Goal: Entertainment & Leisure: Consume media (video, audio)

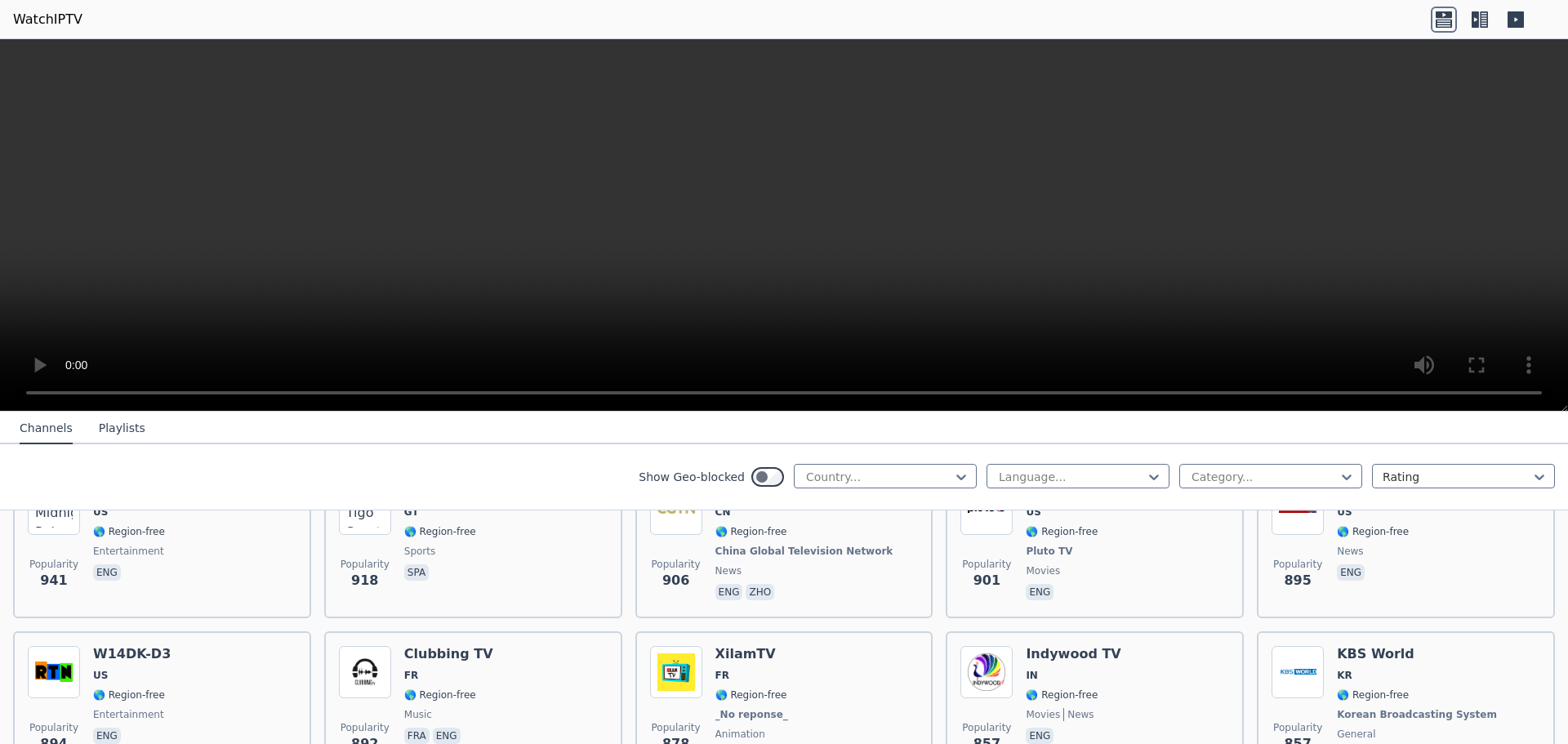
scroll to position [2914, 0]
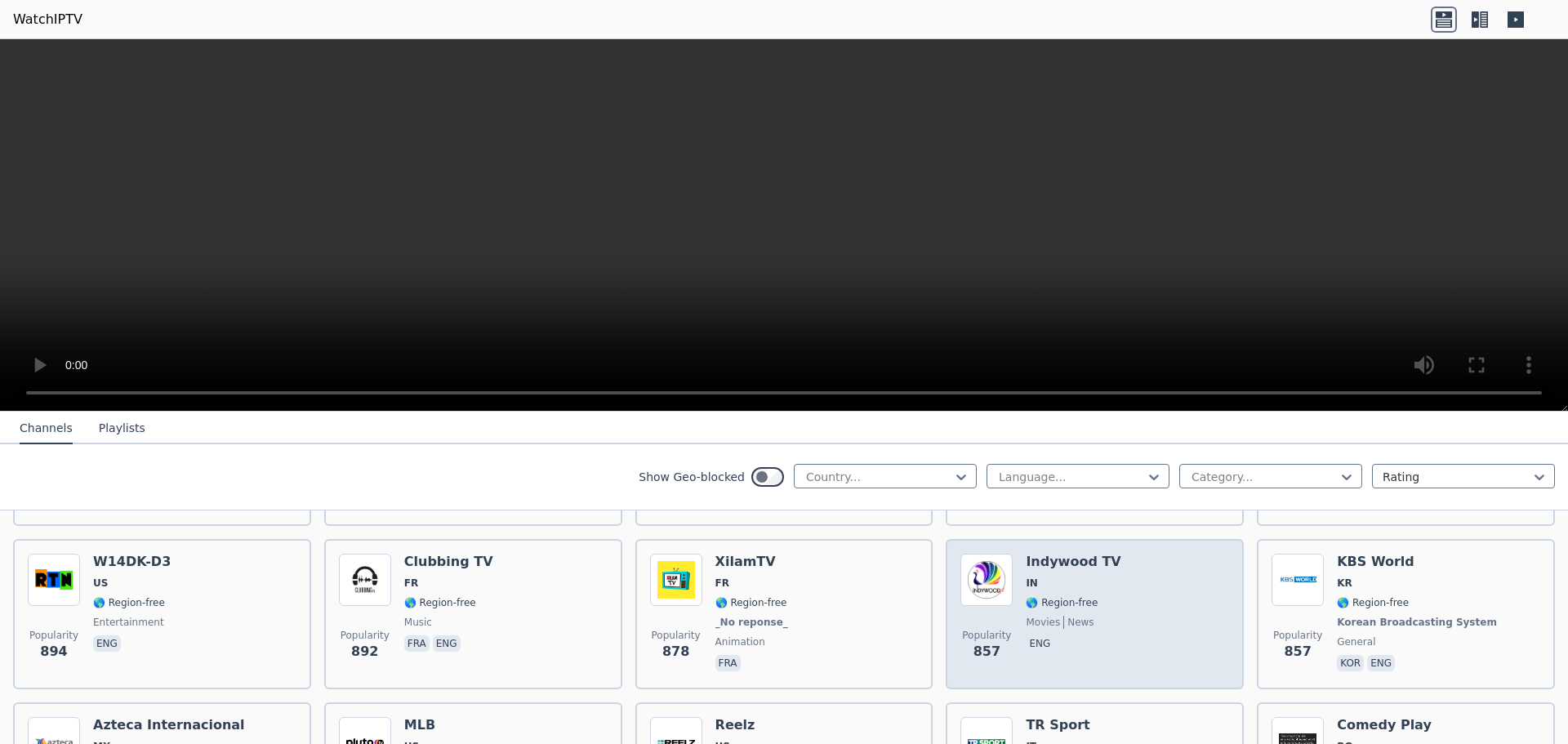
click at [1048, 554] on h6 "Indywood TV" at bounding box center [1073, 562] width 95 height 16
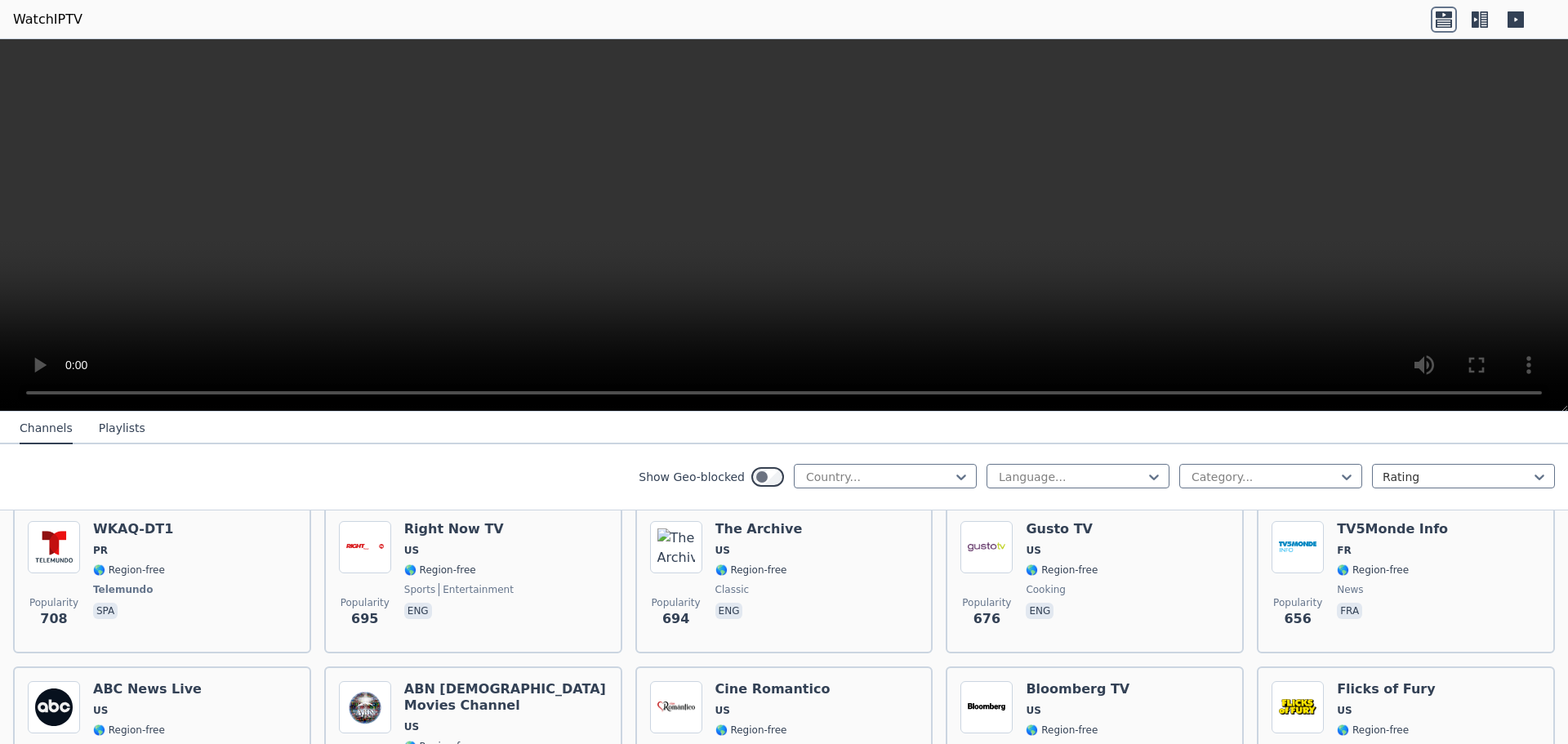
scroll to position [3969, 0]
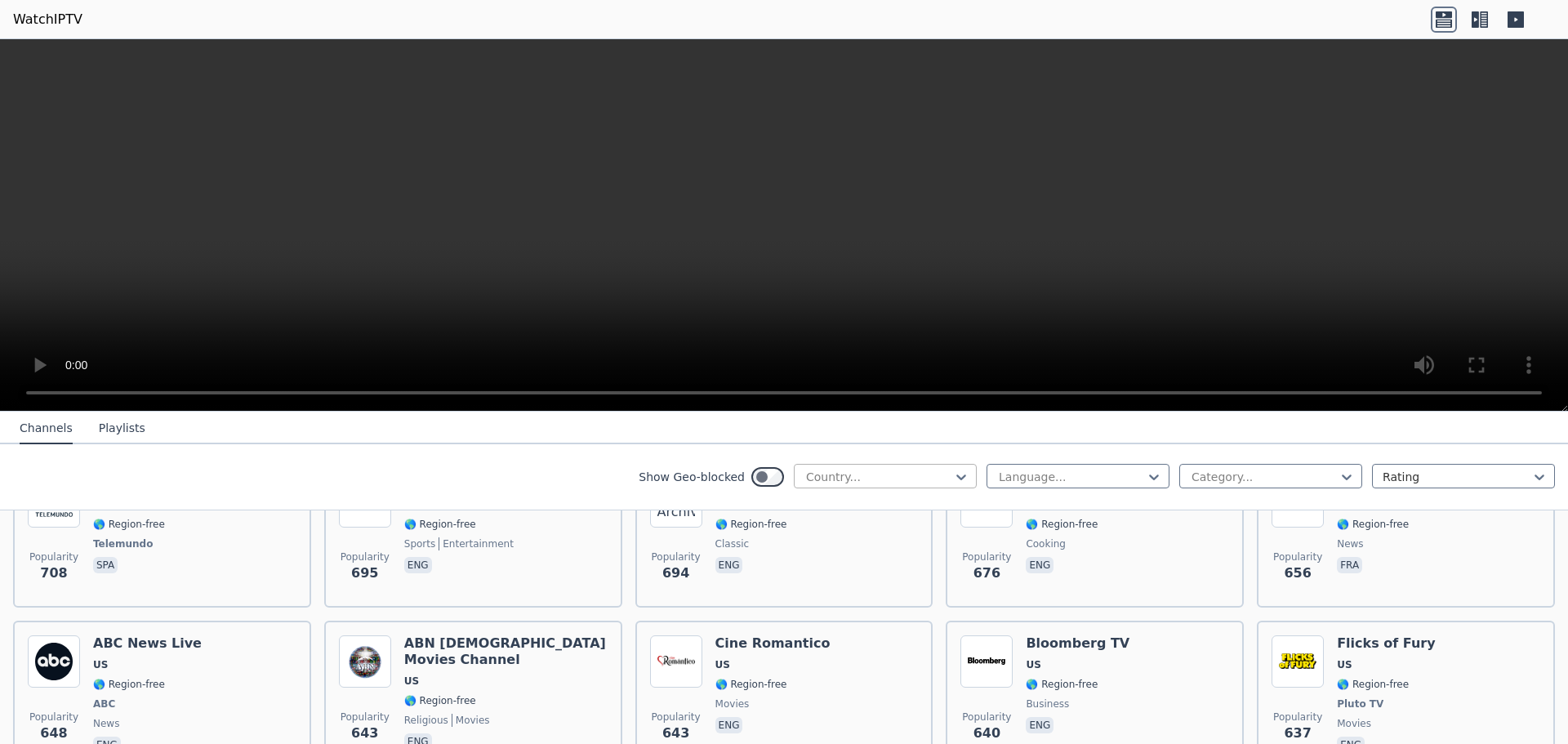
click at [933, 472] on div at bounding box center [879, 477] width 149 height 16
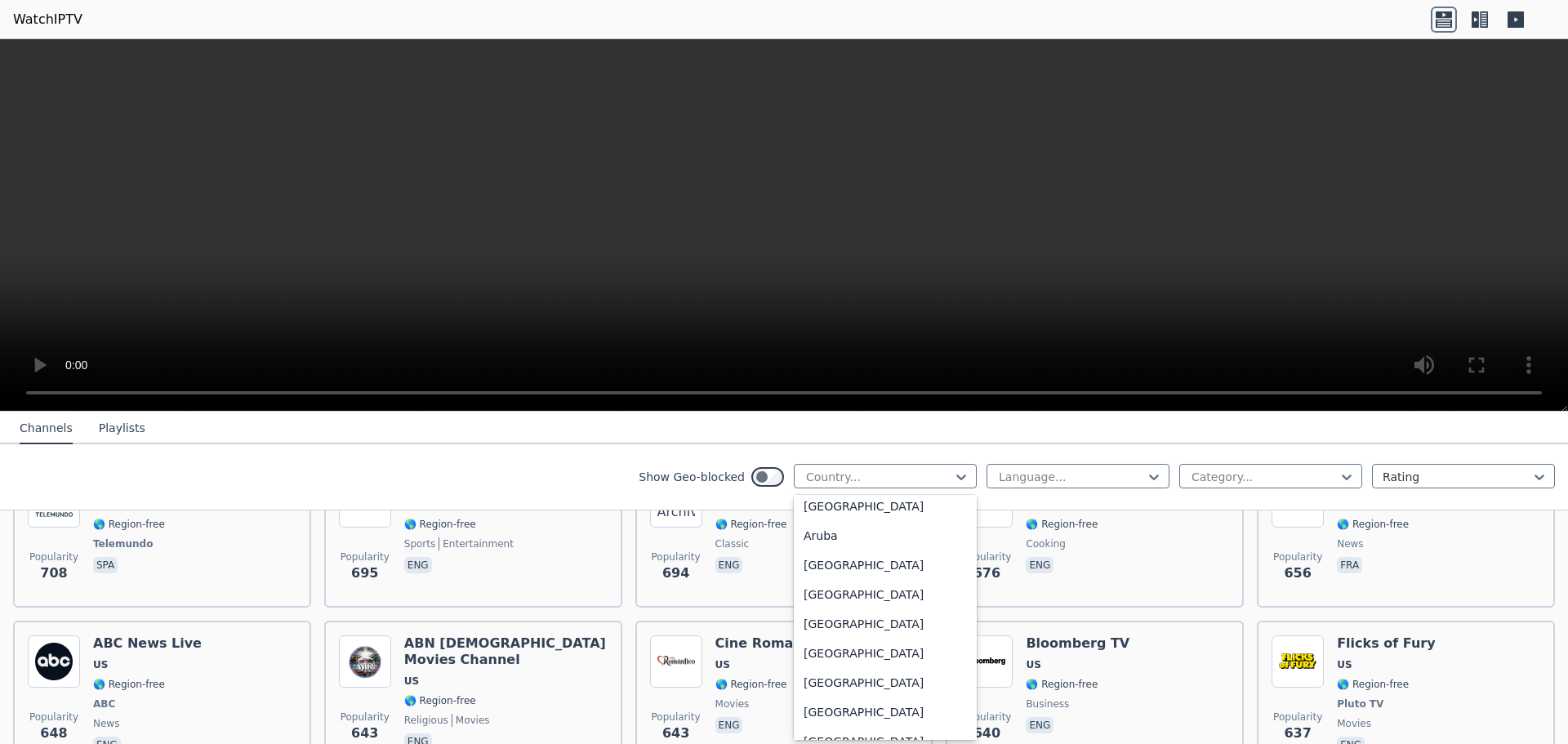
scroll to position [260, 0]
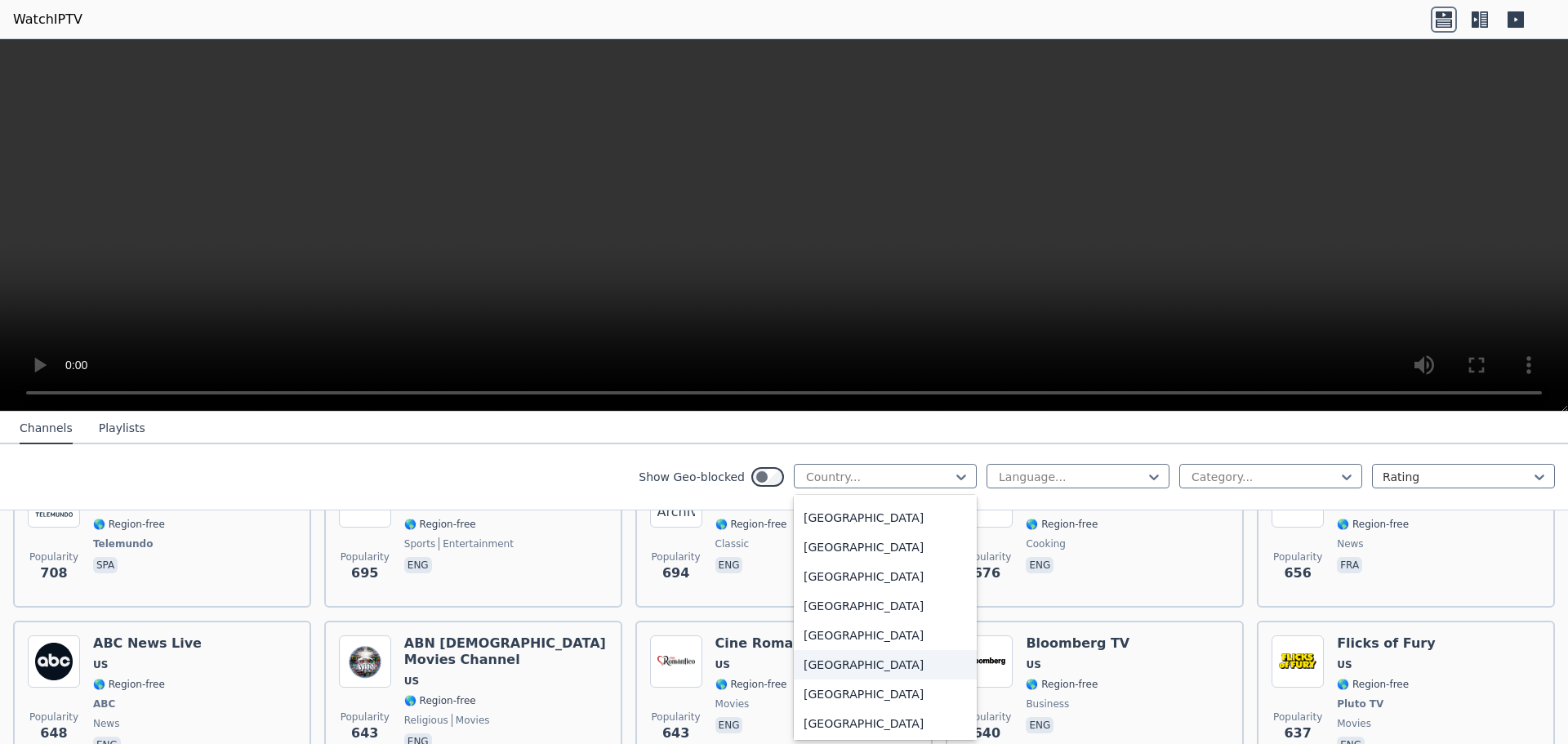
click at [844, 657] on div "[GEOGRAPHIC_DATA]" at bounding box center [886, 664] width 183 height 30
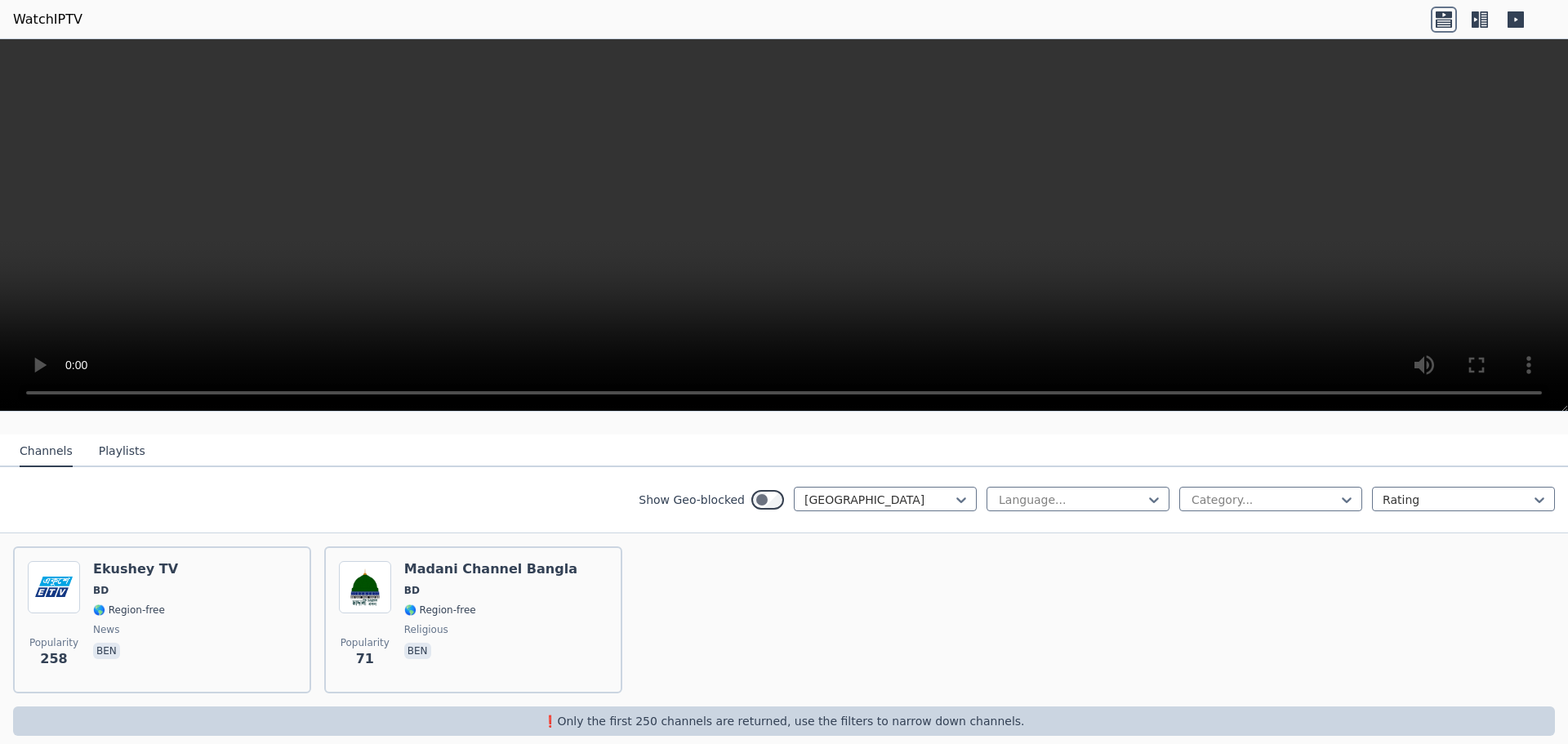
scroll to position [159, 0]
click at [917, 490] on div at bounding box center [879, 497] width 149 height 16
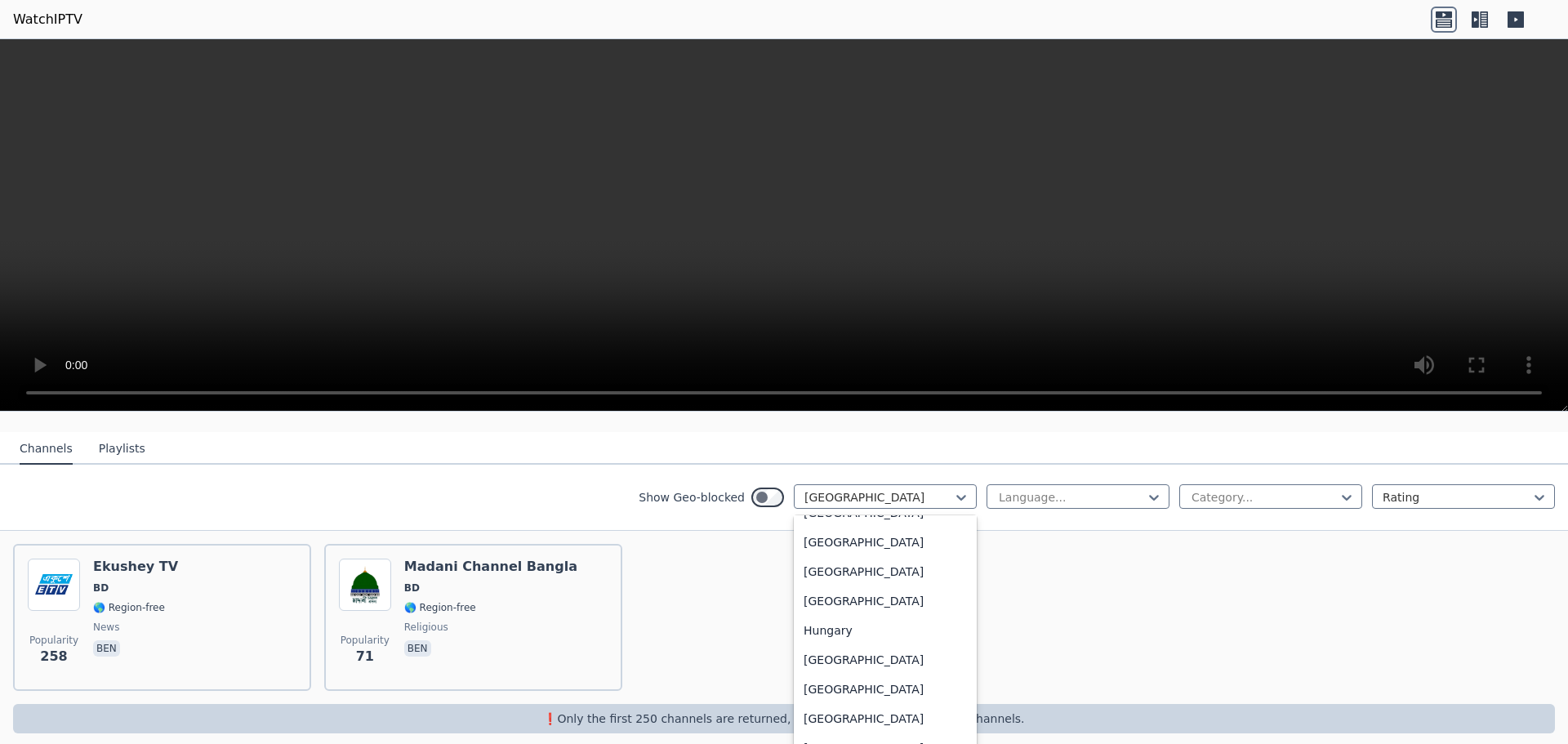
scroll to position [2398, 0]
click at [853, 671] on div "[GEOGRAPHIC_DATA]" at bounding box center [886, 663] width 183 height 30
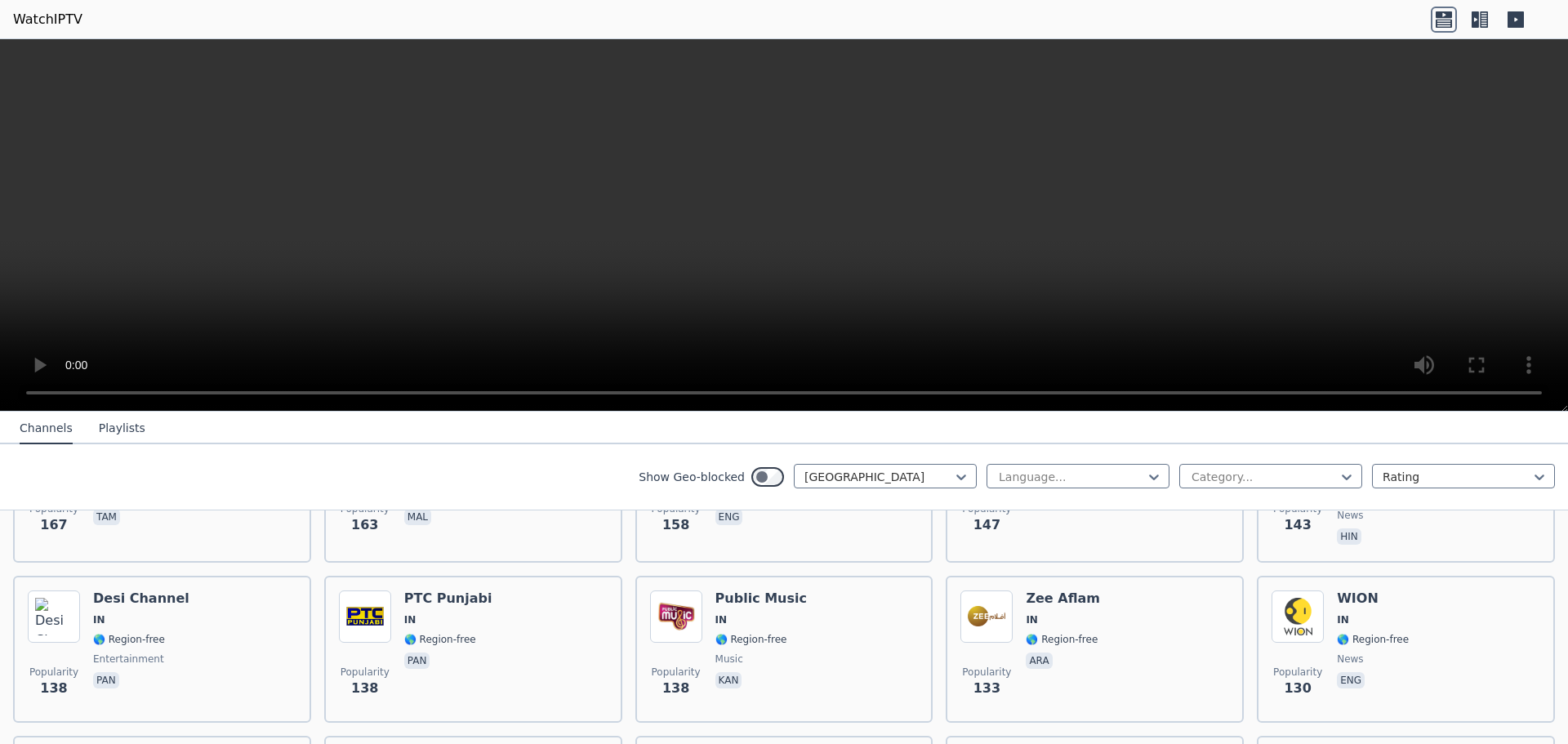
scroll to position [786, 0]
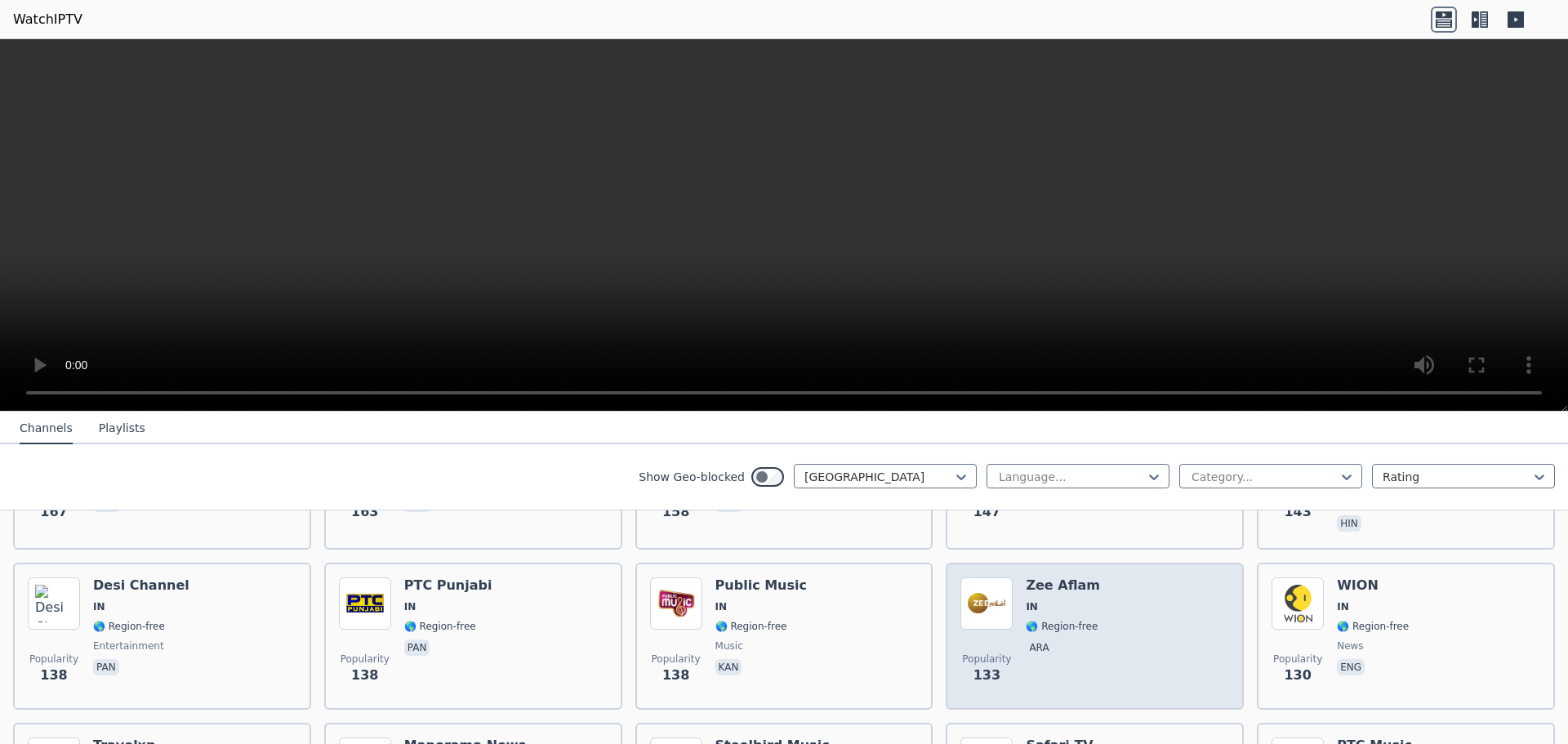
click at [1100, 587] on div "Popularity 133 Zee Aflam IN 🌎 Region-free ara" at bounding box center [1096, 636] width 269 height 117
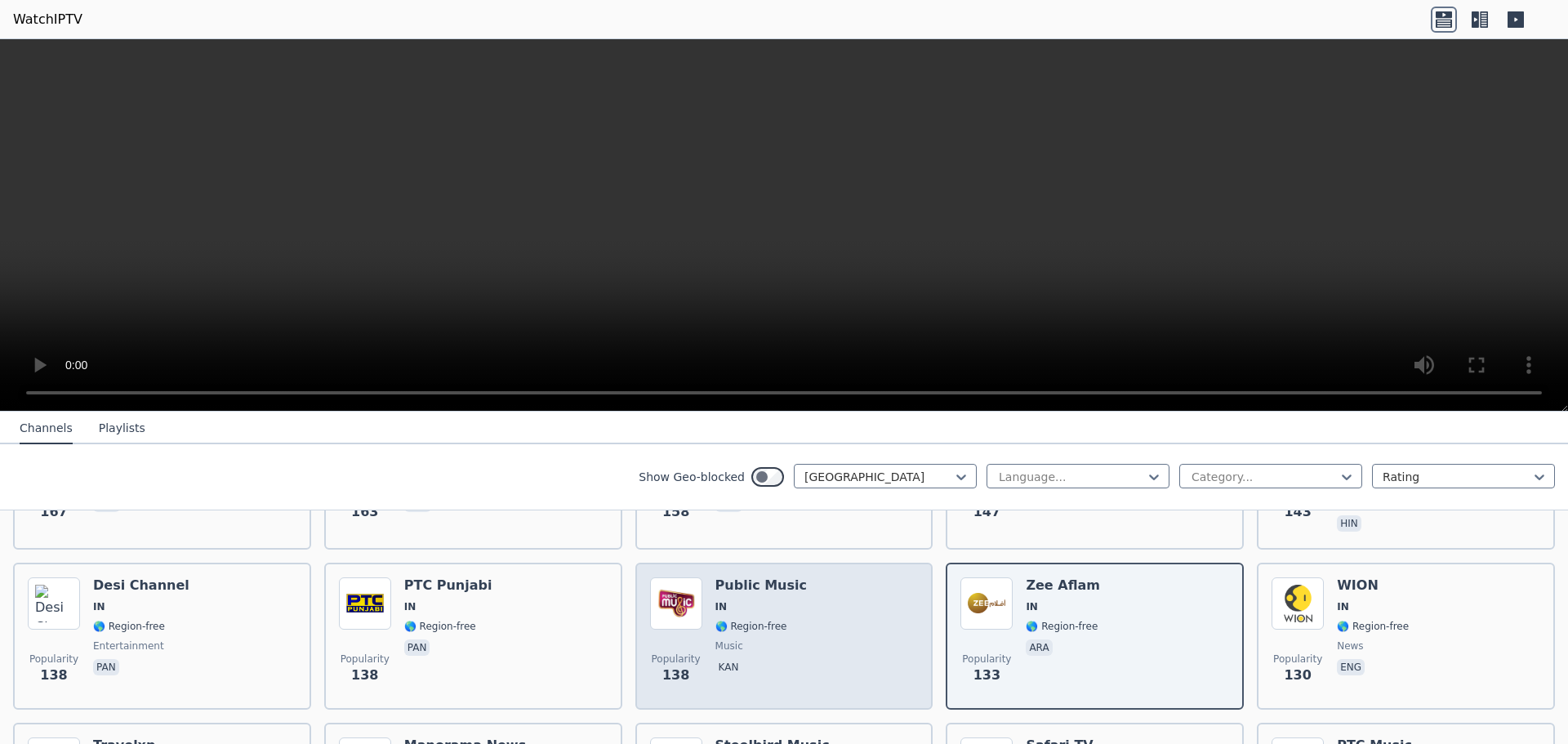
click at [826, 606] on div "Popularity 138 Public Music IN 🌎 Region-free music kan" at bounding box center [784, 636] width 269 height 117
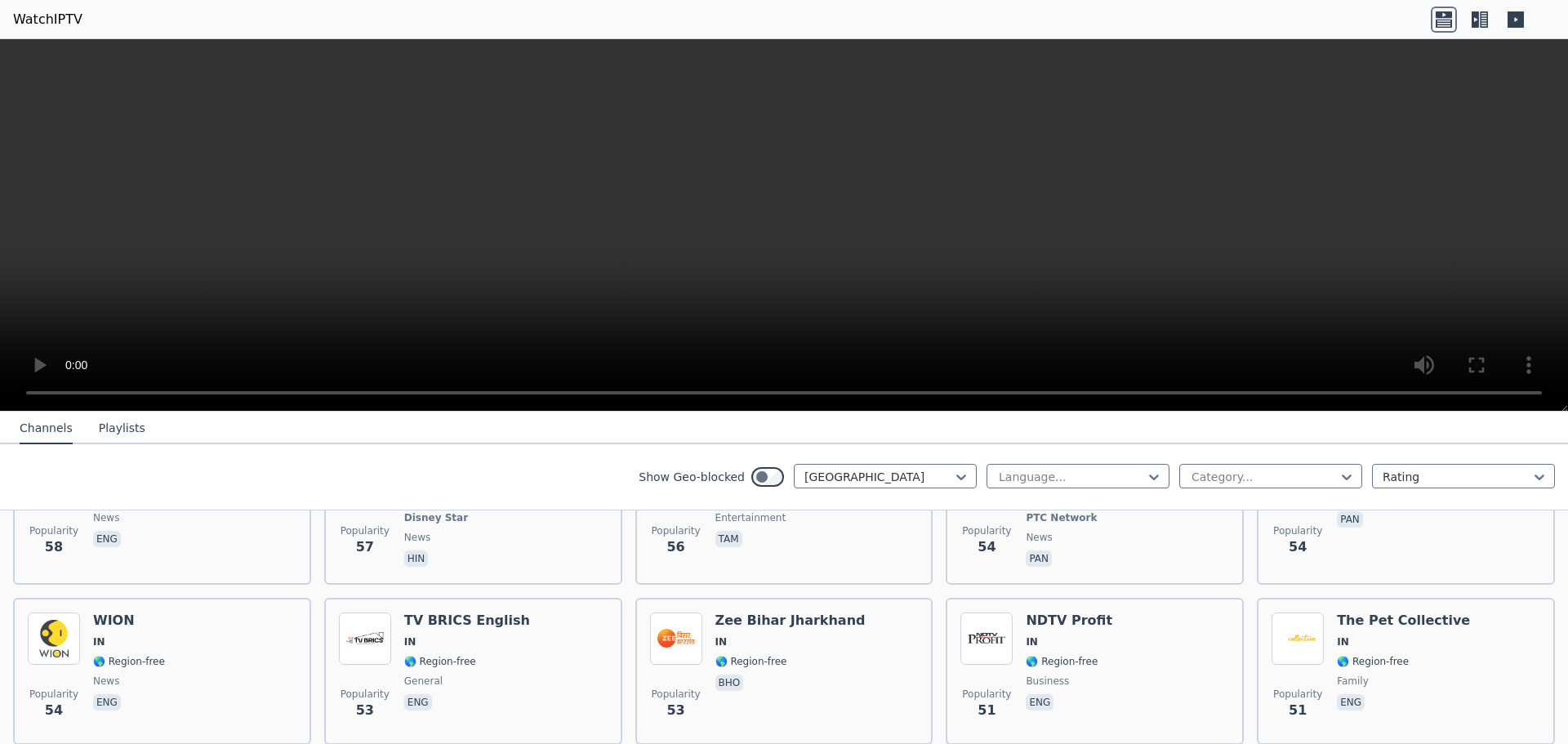
scroll to position [1911, 0]
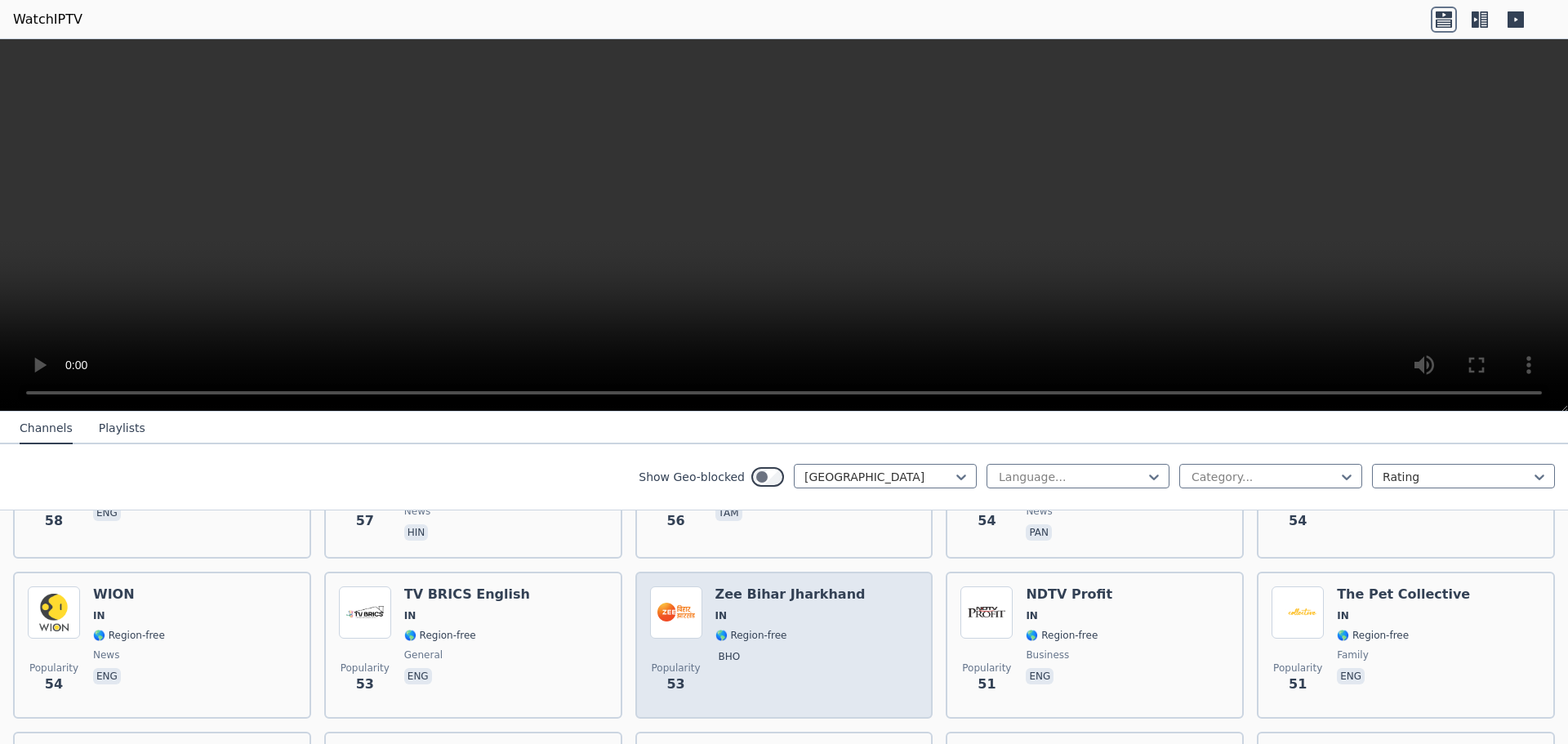
click at [811, 648] on span "bho" at bounding box center [791, 658] width 151 height 20
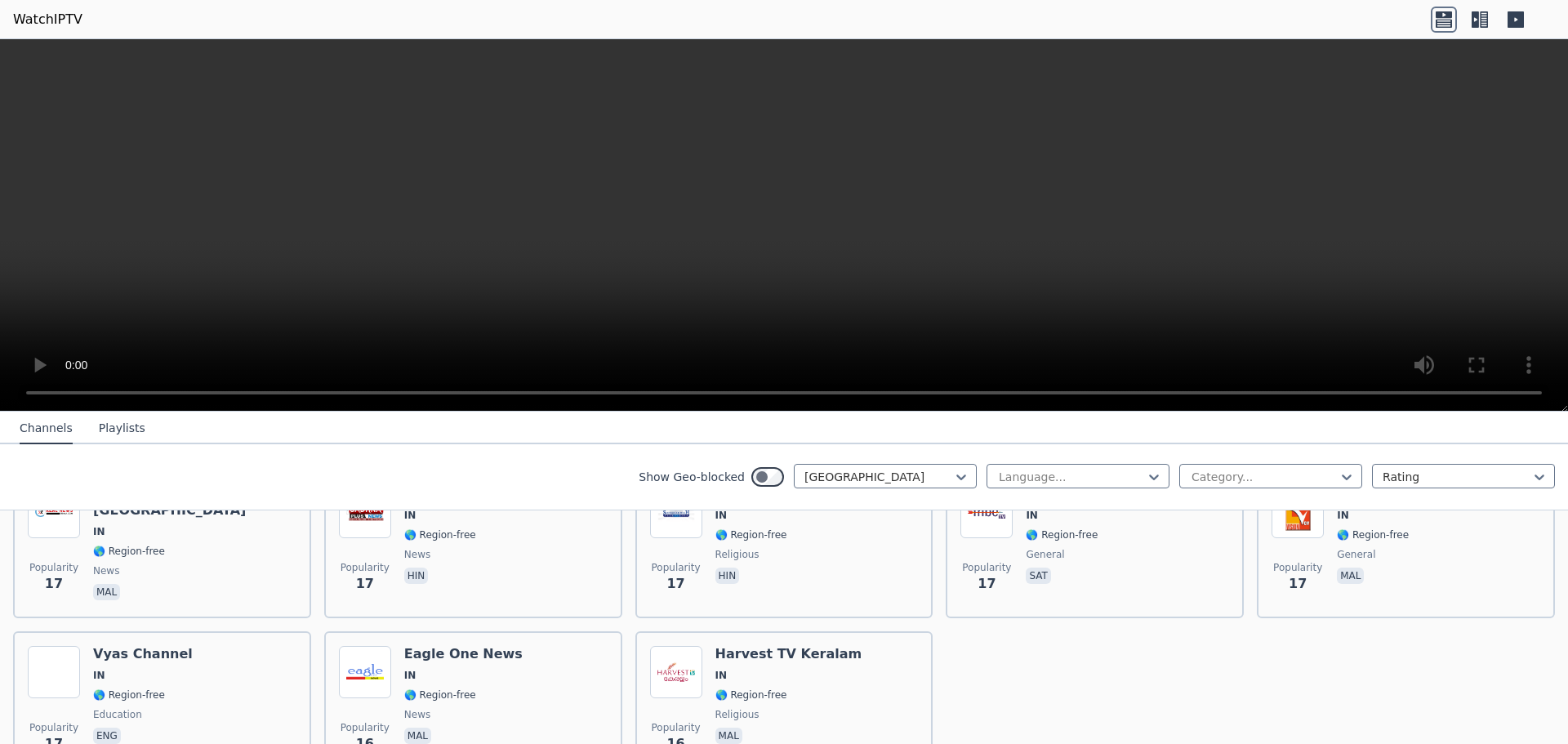
scroll to position [4512, 0]
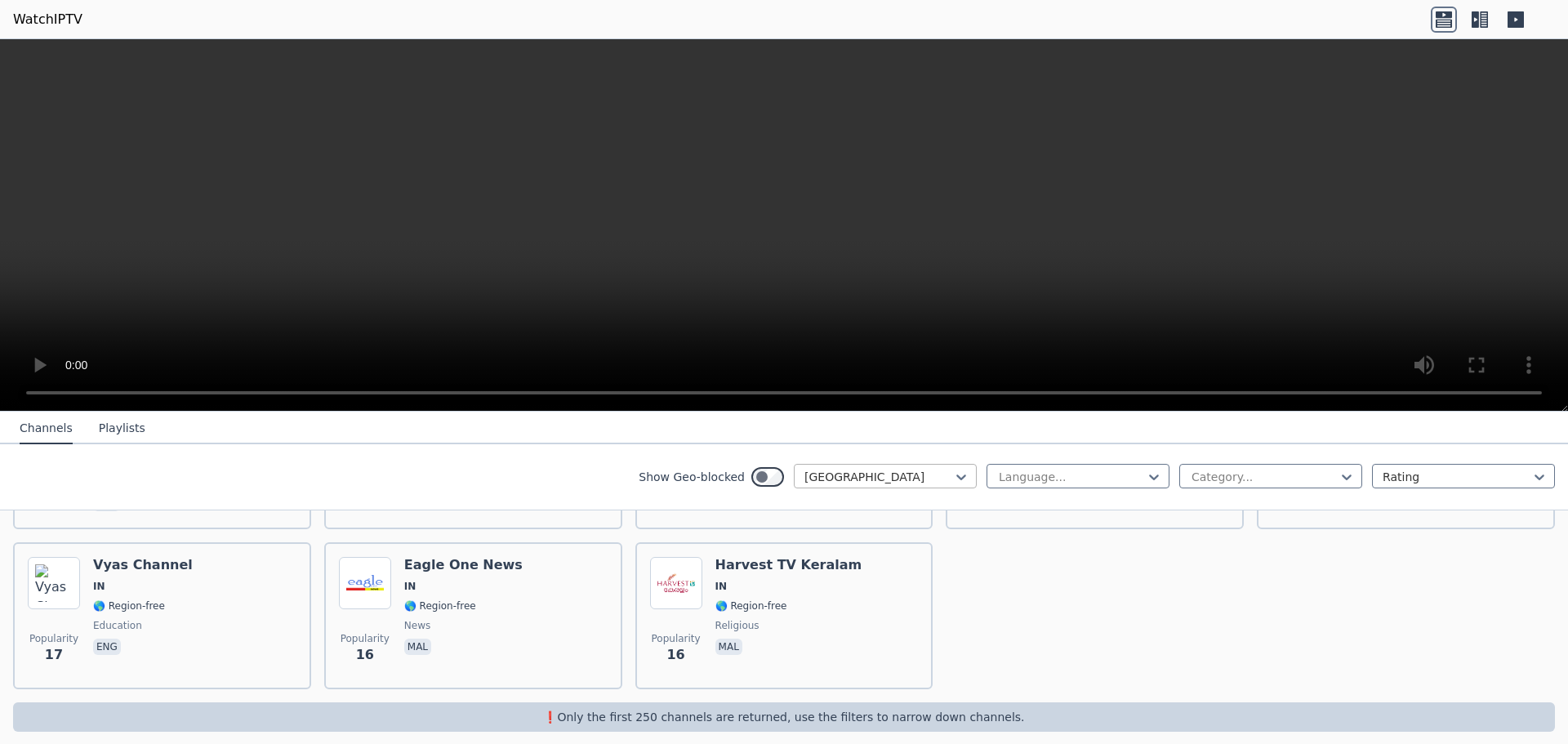
click at [940, 478] on div at bounding box center [879, 477] width 149 height 16
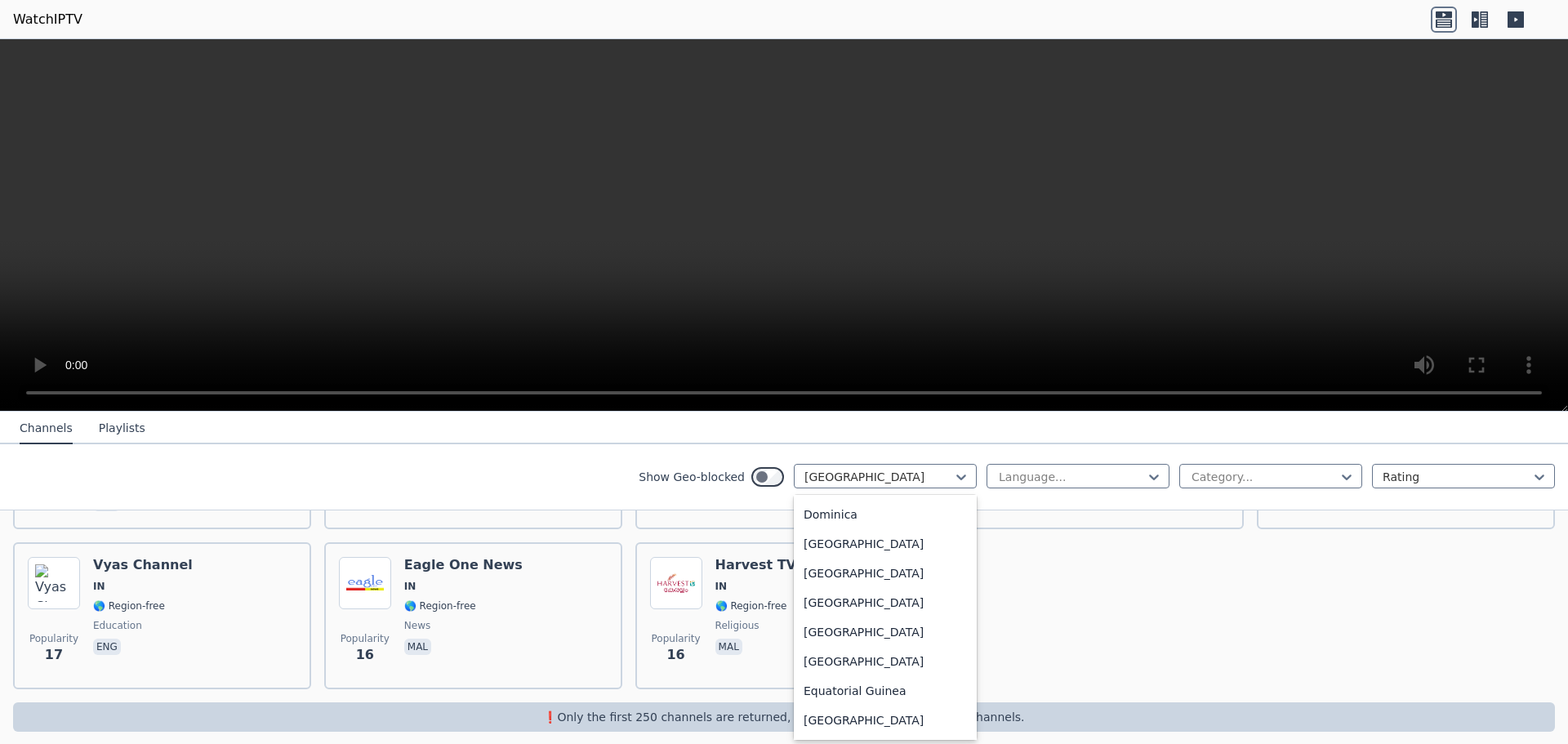
scroll to position [1494, 0]
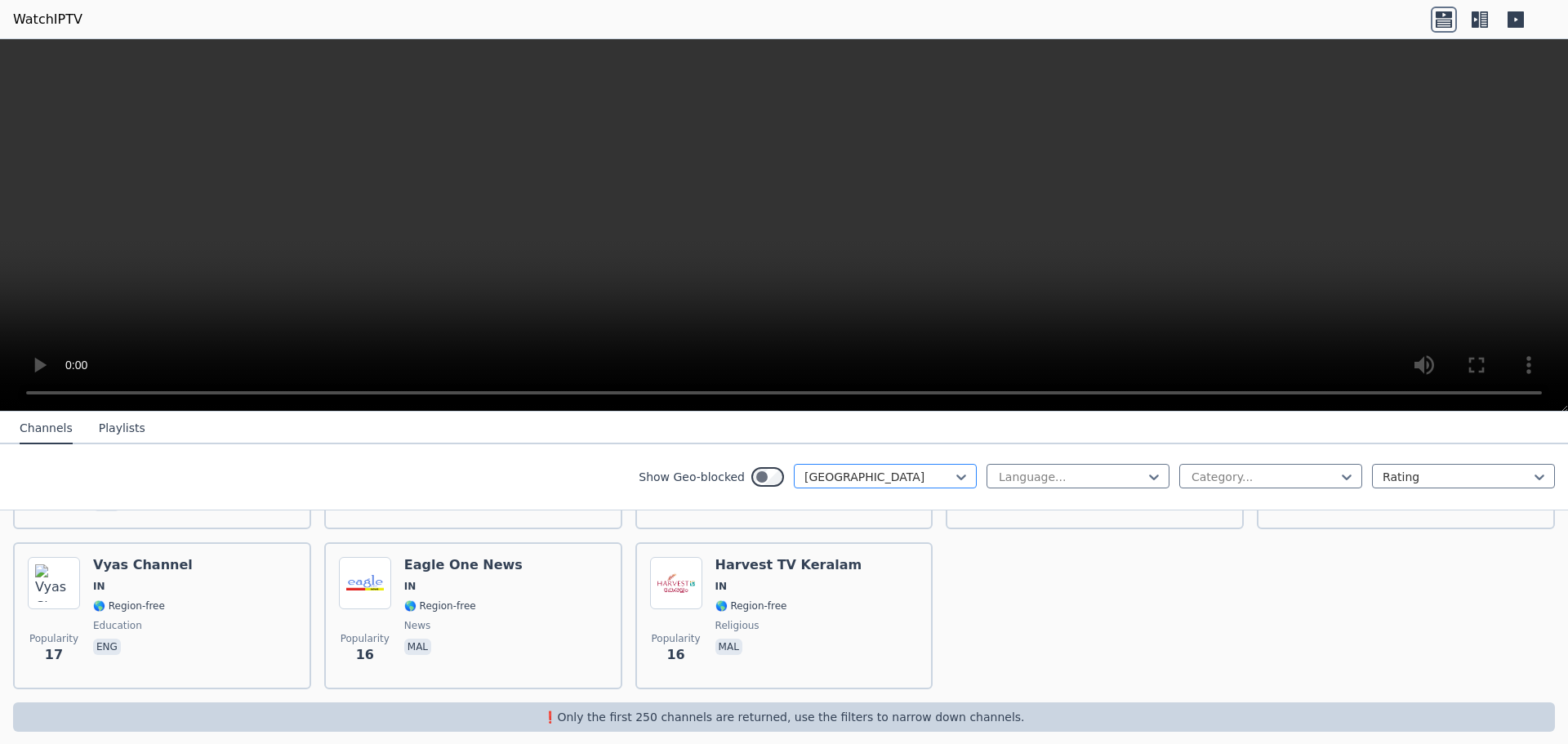
click at [864, 473] on div at bounding box center [879, 477] width 149 height 16
click at [861, 473] on div at bounding box center [879, 477] width 149 height 16
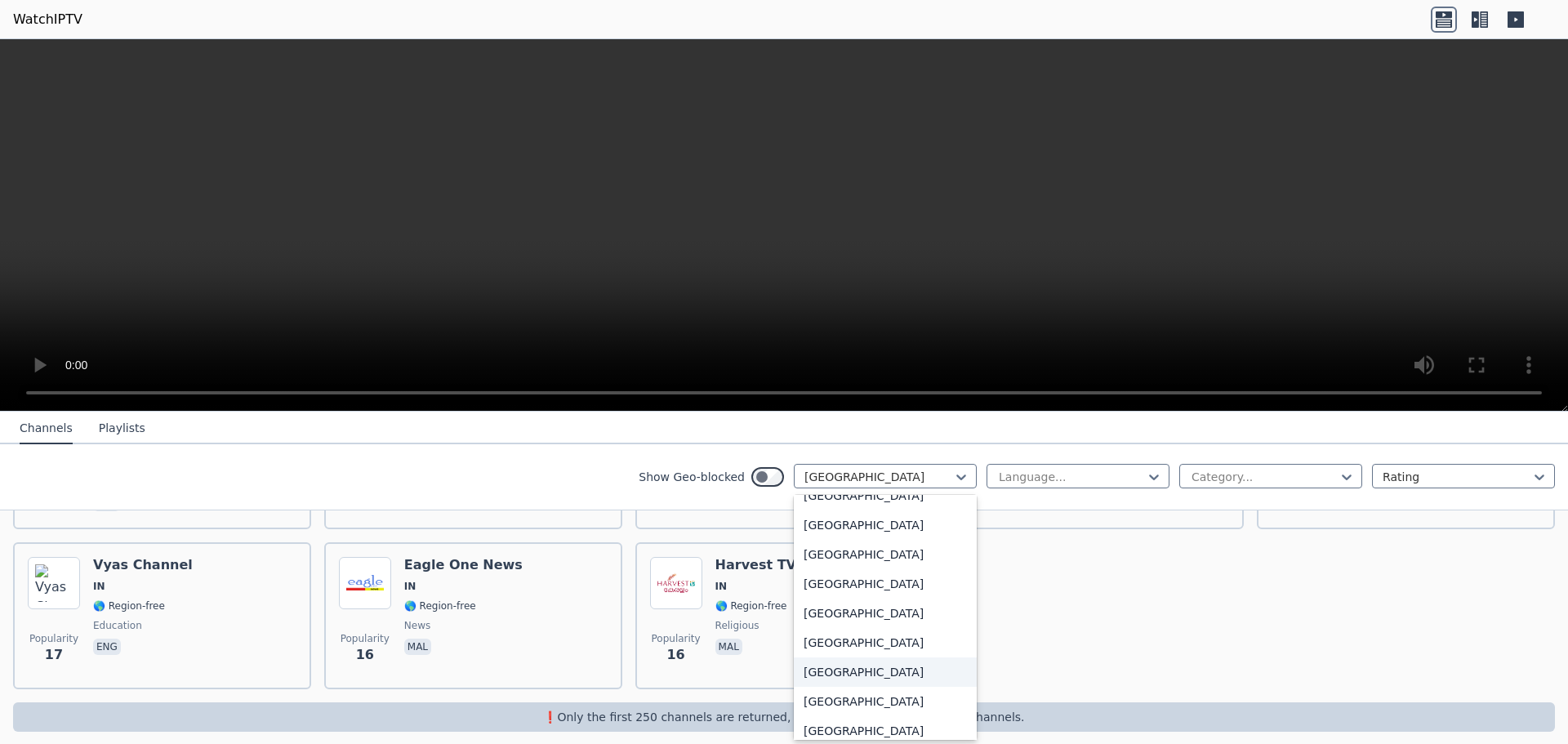
scroll to position [5671, 0]
click at [877, 613] on div "[GEOGRAPHIC_DATA]" at bounding box center [886, 620] width 183 height 30
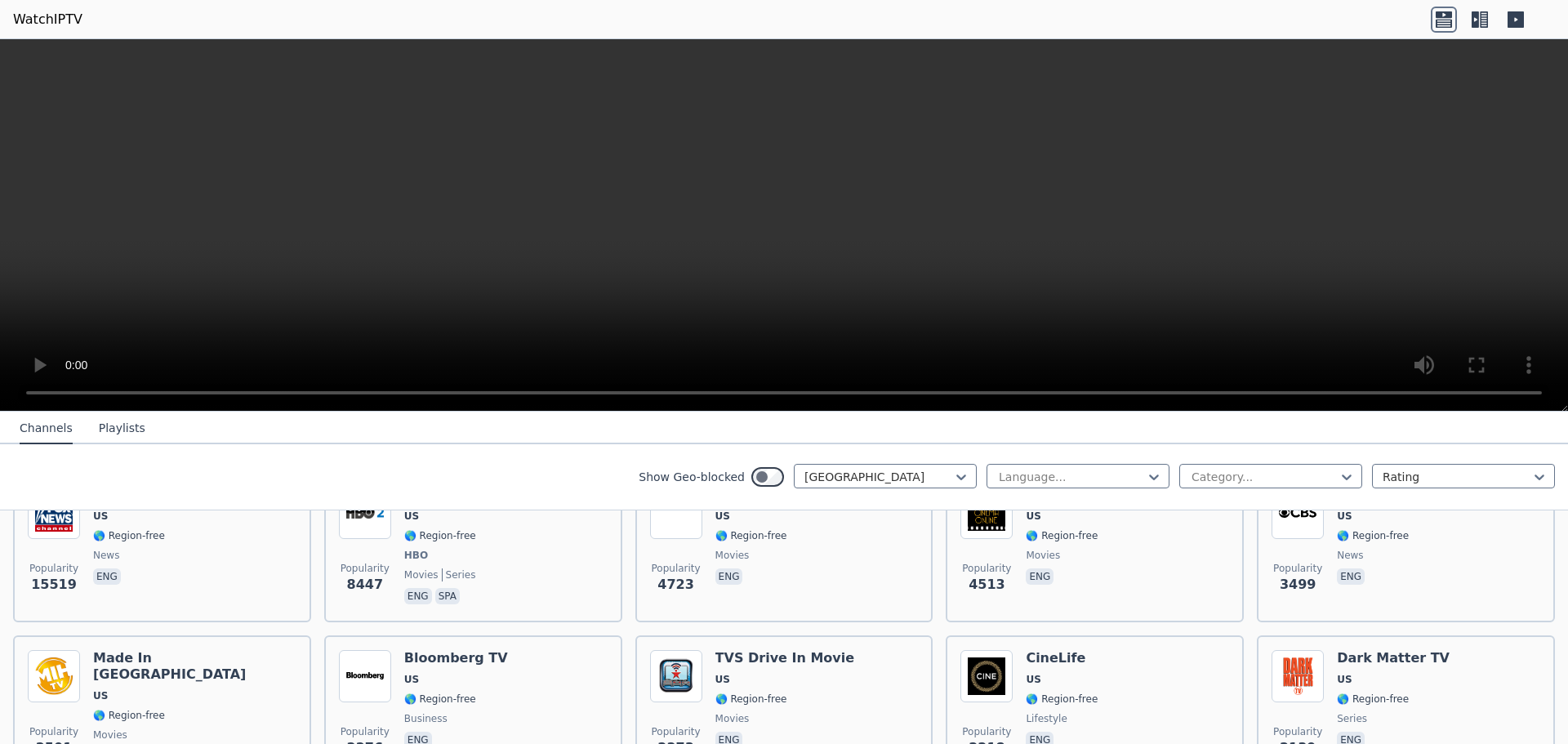
scroll to position [207, 0]
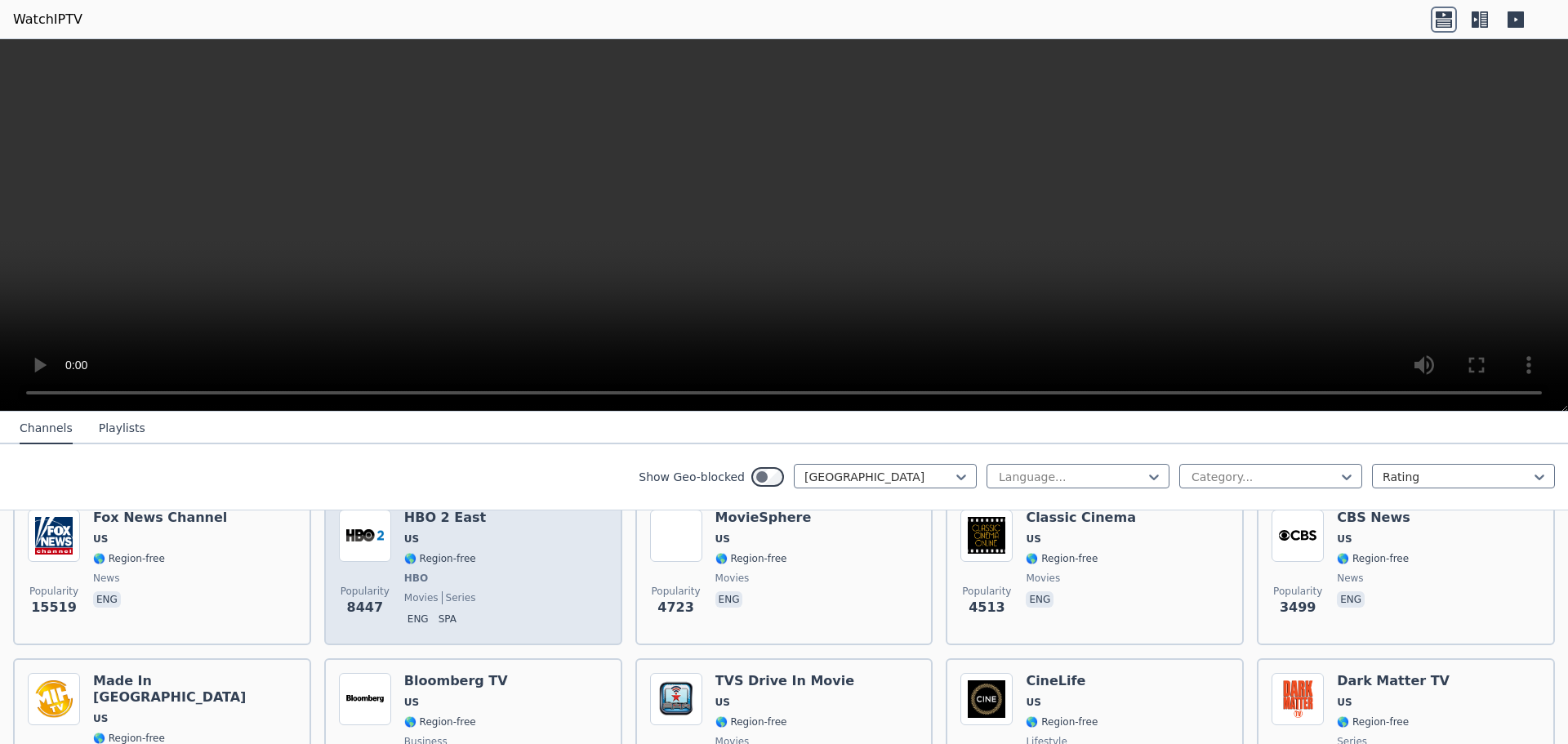
click at [526, 529] on div "Popularity 8447 HBO 2 East US 🌎 Region-free HBO movies series eng spa" at bounding box center [473, 570] width 269 height 121
